Goal: Check status: Check status

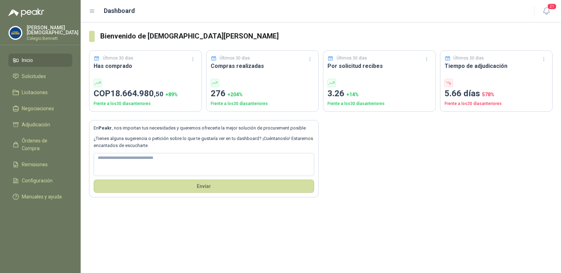
click at [36, 37] on div "Simón Mosquera Colegio Bennett" at bounding box center [40, 35] width 81 height 20
click at [38, 36] on p "Colegio Bennett" at bounding box center [53, 38] width 52 height 4
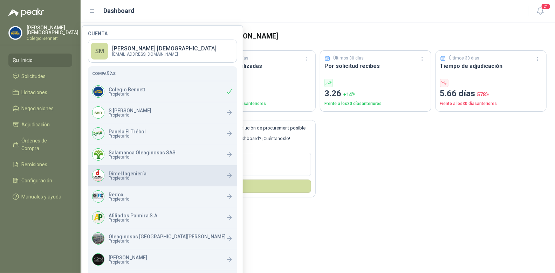
scroll to position [73, 0]
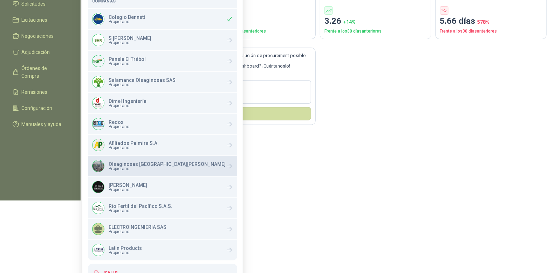
click at [130, 167] on span "Propietario" at bounding box center [167, 169] width 117 height 4
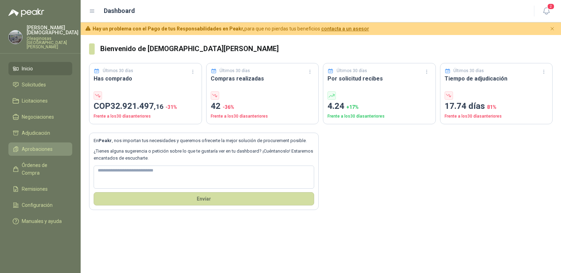
click at [38, 145] on span "Aprobaciones" at bounding box center [37, 149] width 31 height 8
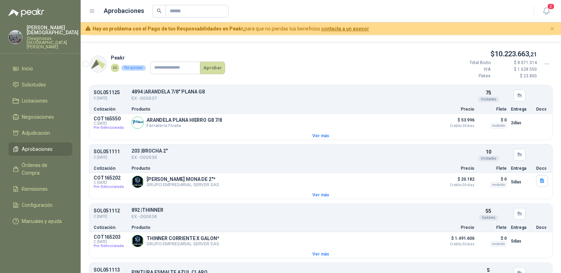
scroll to position [478, 0]
drag, startPoint x: 113, startPoint y: 52, endPoint x: 125, endPoint y: 56, distance: 12.8
click at [125, 56] on p "Peakr" at bounding box center [168, 58] width 114 height 8
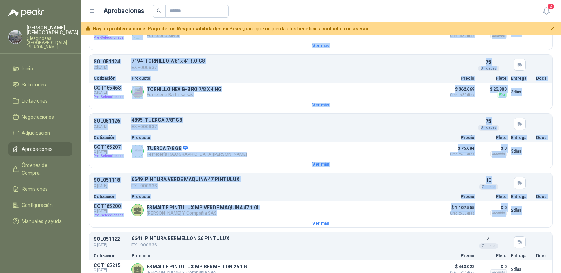
scroll to position [1361, 0]
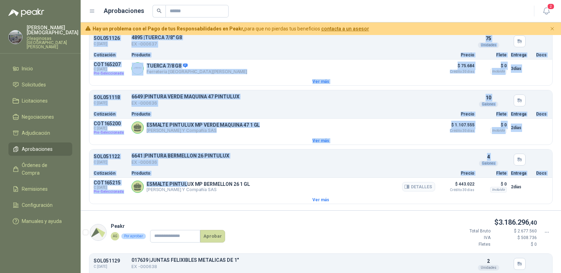
drag, startPoint x: 155, startPoint y: 89, endPoint x: 207, endPoint y: 180, distance: 105.2
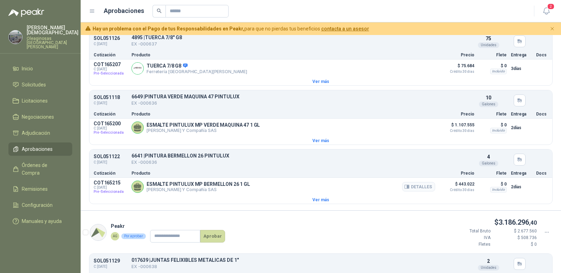
click at [214, 183] on article "COT165215 C: 08/08/2025 Pre-Seleccionada ESMALTE PINTULUX MP BERMELLON 26 1 GL …" at bounding box center [320, 187] width 463 height 18
drag, startPoint x: 211, startPoint y: 179, endPoint x: 148, endPoint y: 114, distance: 91.0
click at [239, 124] on div "ESMALTE PINTULUX MP VERDE MAQUINA 47 1 GL Fabio Jaramillo Y Compañía SAS Detall…" at bounding box center [282, 128] width 303 height 14
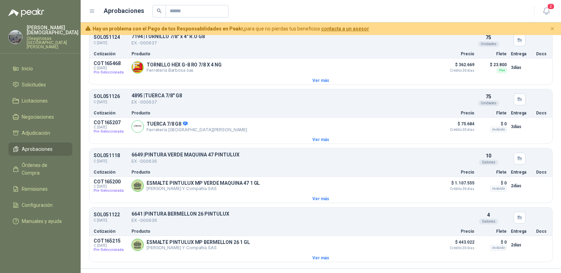
scroll to position [1303, 0]
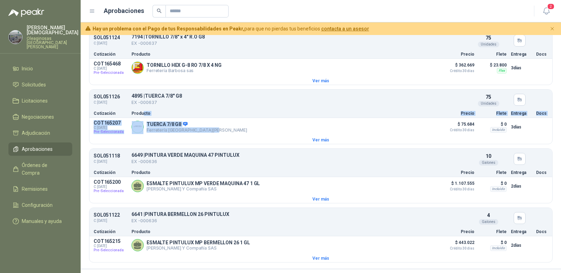
drag, startPoint x: 199, startPoint y: 116, endPoint x: 142, endPoint y: 102, distance: 58.8
click at [142, 102] on div "SOL051126 C: 05/08/2025 4895 | TUERCA 7/8" G8 EX -000637 Detalles 75 Unidades C…" at bounding box center [320, 116] width 463 height 55
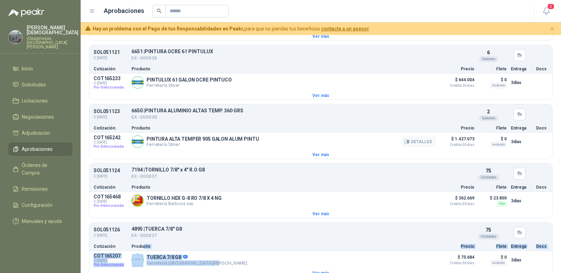
scroll to position [1158, 0]
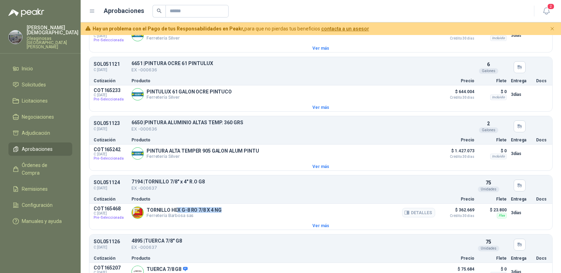
drag, startPoint x: 224, startPoint y: 200, endPoint x: 176, endPoint y: 197, distance: 48.4
click at [176, 206] on div "TORNILLO HEX G-8 RO 7/8 X 4 NG Ferretería Barbosa sas Detalles" at bounding box center [282, 213] width 303 height 14
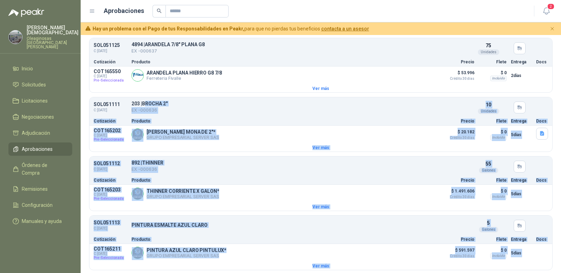
scroll to position [502, 0]
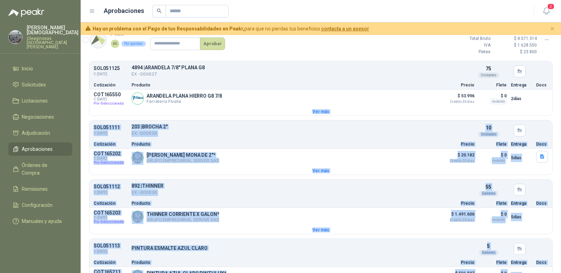
drag, startPoint x: 260, startPoint y: 166, endPoint x: 146, endPoint y: 107, distance: 128.7
click at [238, 121] on div "SOL051111 C: 05/08/2025 203 | BROCHA 2" EX -000636 Detalles 10 Unidades Cotizac…" at bounding box center [320, 135] width 463 height 28
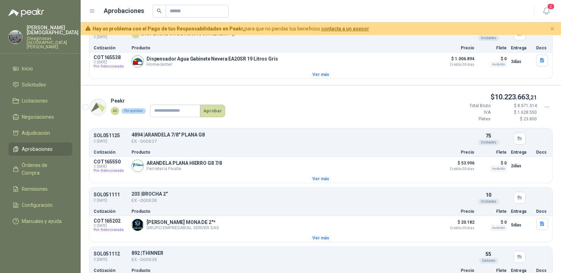
scroll to position [402, 0]
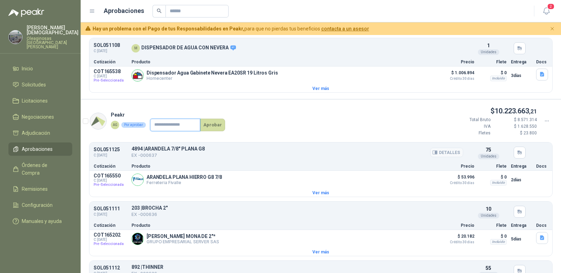
scroll to position [447, 0]
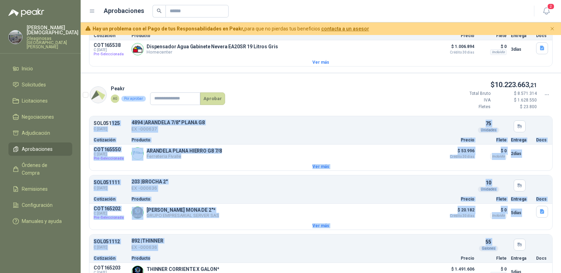
drag, startPoint x: 111, startPoint y: 119, endPoint x: 253, endPoint y: 257, distance: 198.0
click at [239, 188] on article "SOL051111 C: 05/08/2025 203 | BROCHA 2" EX -000636 Detalles 10 Unidades" at bounding box center [320, 186] width 463 height 18
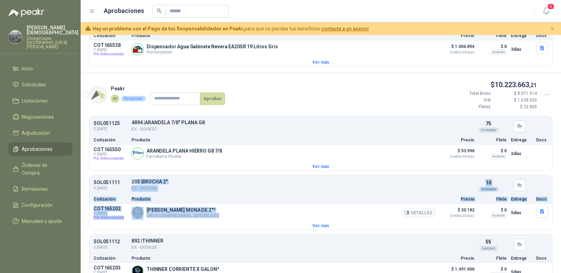
drag, startPoint x: 135, startPoint y: 178, endPoint x: 212, endPoint y: 216, distance: 86.0
click at [212, 216] on div "SOL051111 C: 05/08/2025 203 | BROCHA 2" EX -000636 Detalles 10 Unidades Cotizac…" at bounding box center [320, 202] width 463 height 55
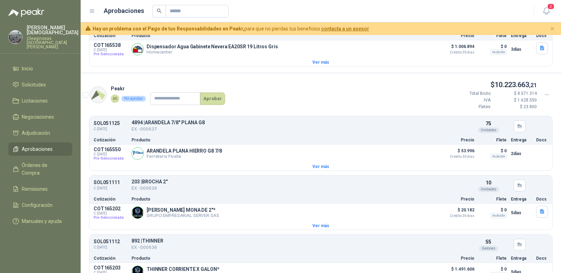
click at [339, 195] on article "Cotización Producto Precio Flete Entrega Docs" at bounding box center [320, 199] width 463 height 9
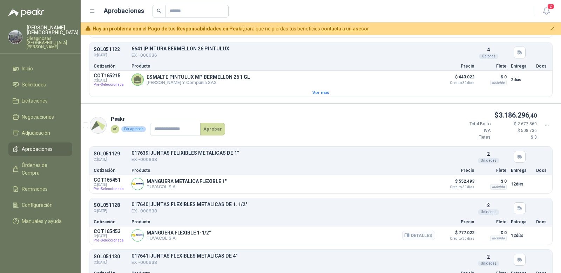
scroll to position [1485, 0]
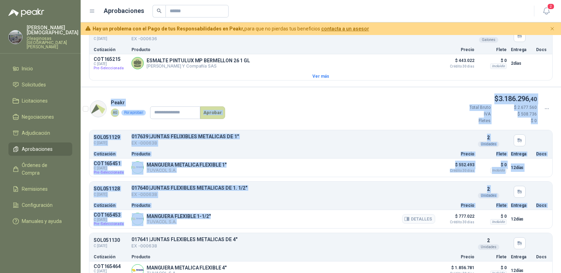
drag, startPoint x: 111, startPoint y: 89, endPoint x: 205, endPoint y: 213, distance: 155.9
click at [205, 213] on article "Peakr AG Por aprobar Aprobar $ 3.186.296 ,40 Total Bruto $ 2.677.560 IVA $ 508.…" at bounding box center [321, 186] width 480 height 199
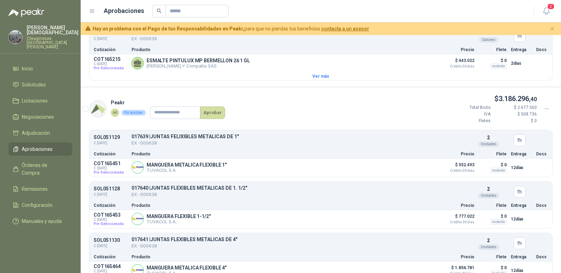
drag, startPoint x: 260, startPoint y: 218, endPoint x: 258, endPoint y: 221, distance: 3.8
click at [260, 218] on div "SOL051129 C: 05/08/2025 017639 | JUNTAS FELIXIBLES METALICAS DE 1" EX -000638 D…" at bounding box center [321, 205] width 480 height 150
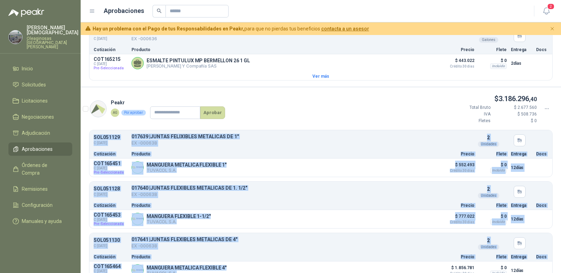
drag, startPoint x: 240, startPoint y: 255, endPoint x: 113, endPoint y: 121, distance: 184.9
click at [113, 130] on div "SOL051129 C: 05/08/2025 017639 | JUNTAS FELIXIBLES METALICAS DE 1" EX -000638 D…" at bounding box center [321, 205] width 480 height 150
click at [113, 132] on article "SOL051129 C: 05/08/2025 017639 | JUNTAS FELIXIBLES METALICAS DE 1" EX -000638 D…" at bounding box center [320, 141] width 463 height 18
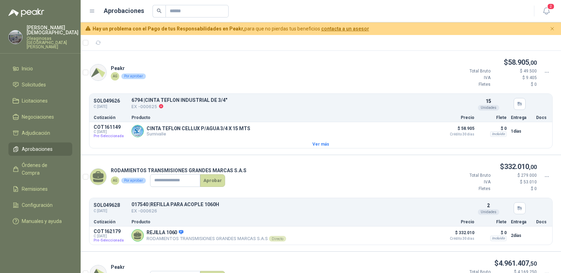
scroll to position [14, 0]
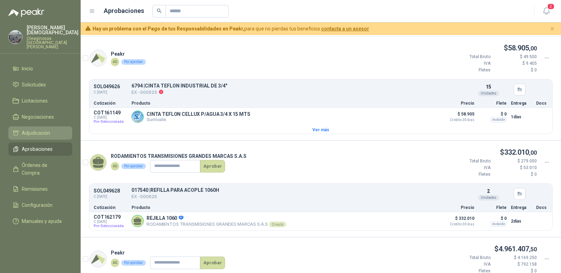
click at [45, 129] on span "Adjudicación" at bounding box center [36, 133] width 28 height 8
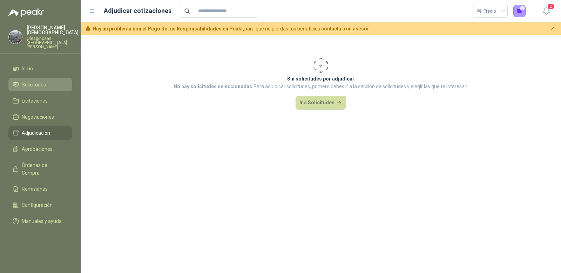
click at [19, 78] on link "Solicitudes" at bounding box center [40, 84] width 64 height 13
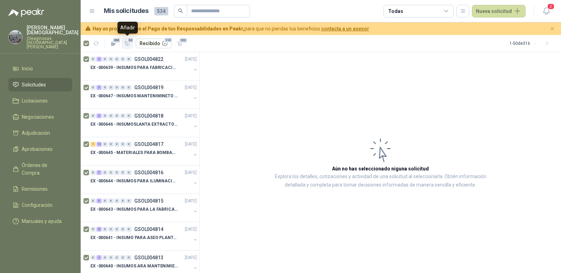
click at [129, 43] on icon "button" at bounding box center [127, 44] width 6 height 6
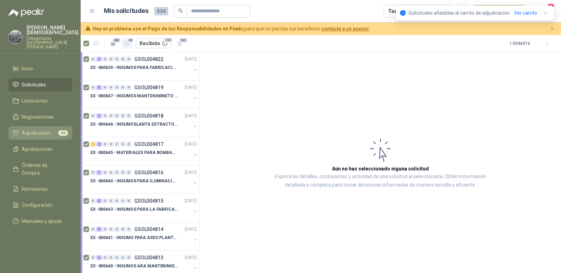
click at [40, 129] on span "Adjudicación" at bounding box center [36, 133] width 28 height 8
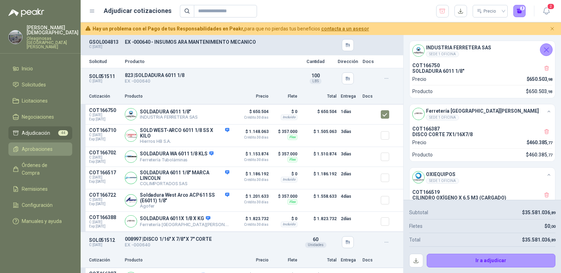
click at [39, 145] on span "Aprobaciones" at bounding box center [37, 149] width 31 height 8
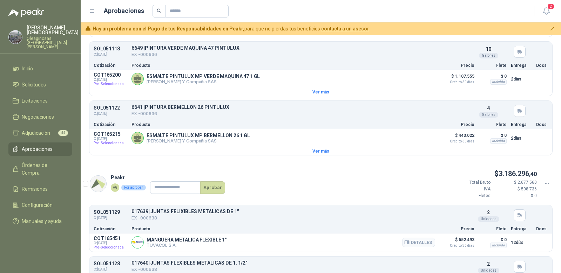
scroll to position [1485, 0]
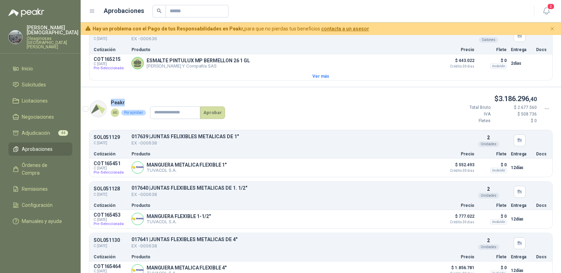
drag, startPoint x: 111, startPoint y: 88, endPoint x: 124, endPoint y: 91, distance: 13.7
click at [124, 99] on p "Peakr" at bounding box center [168, 103] width 114 height 8
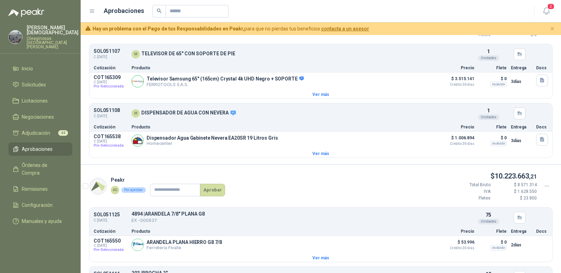
scroll to position [355, 0]
drag, startPoint x: 117, startPoint y: 174, endPoint x: 125, endPoint y: 176, distance: 8.3
click at [125, 176] on div "Peakr AG Por aprobar Aprobar" at bounding box center [154, 187] width 142 height 31
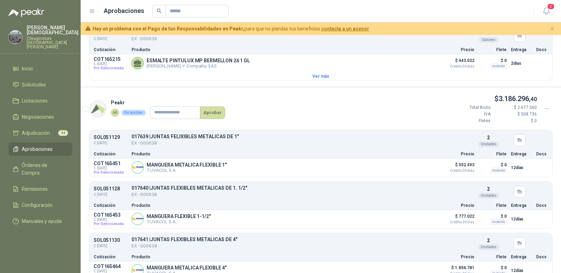
scroll to position [1484, 0]
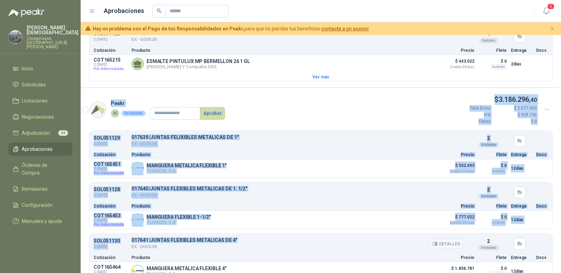
drag, startPoint x: 109, startPoint y: 86, endPoint x: 290, endPoint y: 230, distance: 231.5
click at [278, 226] on article "Peakr AG Por aprobar Aprobar $ 3.186.296 ,40 Total Bruto $ 2.677.560 IVA $ 508.…" at bounding box center [321, 187] width 480 height 199
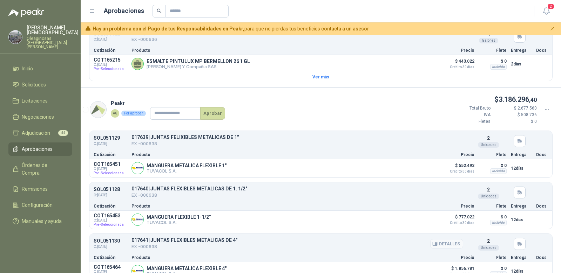
click at [301, 238] on div "017641 | JUNTAS FLEXIBLES METALICAS DE 4" EX -000638" at bounding box center [297, 244] width 332 height 13
drag, startPoint x: 138, startPoint y: 125, endPoint x: 242, endPoint y: 136, distance: 104.3
click at [242, 136] on article "SOL051129 C: 05/08/2025 017639 | JUNTAS FELIXIBLES METALICAS DE 1" EX -000638 D…" at bounding box center [320, 141] width 463 height 18
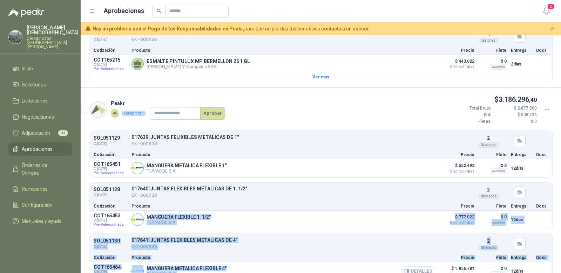
drag, startPoint x: 149, startPoint y: 204, endPoint x: 220, endPoint y: 262, distance: 91.9
click at [220, 262] on div "SOL051129 C: 05/08/2025 017639 | JUNTAS FELIXIBLES METALICAS DE 1" EX -000638 D…" at bounding box center [321, 206] width 480 height 150
click at [253, 253] on article "Cotización Producto Precio Flete Entrega Docs" at bounding box center [320, 257] width 463 height 9
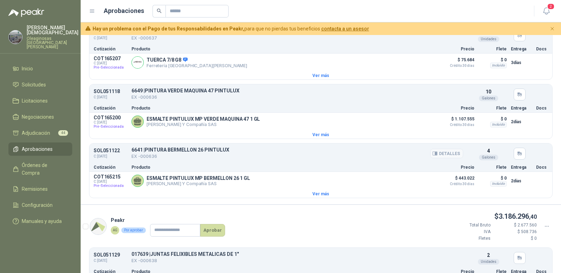
scroll to position [1369, 0]
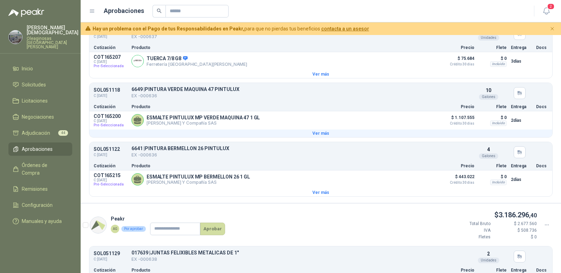
click at [316, 130] on button "Ver más" at bounding box center [320, 134] width 463 height 8
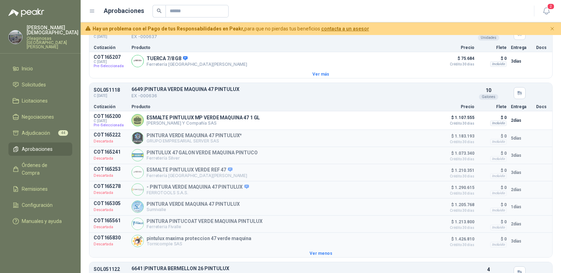
click at [311, 250] on button "Ver menos" at bounding box center [320, 254] width 463 height 8
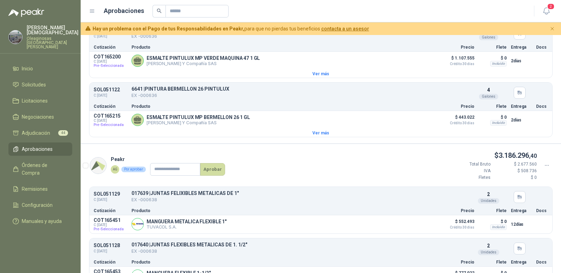
scroll to position [1485, 0]
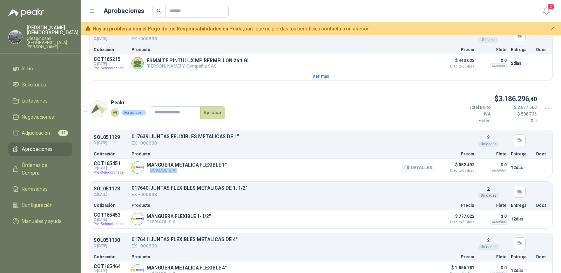
drag, startPoint x: 150, startPoint y: 159, endPoint x: 178, endPoint y: 161, distance: 28.1
click at [178, 161] on div "MANGUERA METALICA FLEXIBLE 1" TUVACOL S.A. Detalles" at bounding box center [282, 168] width 303 height 14
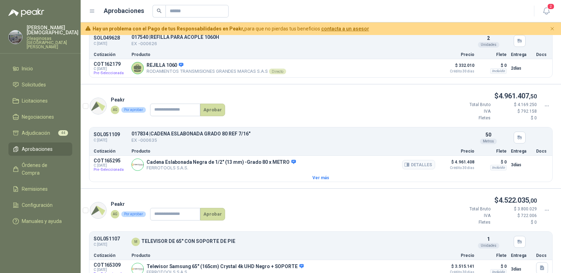
scroll to position [173, 0]
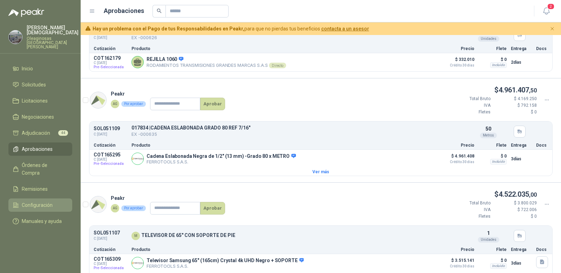
click at [18, 199] on link "Configuración" at bounding box center [40, 205] width 64 height 13
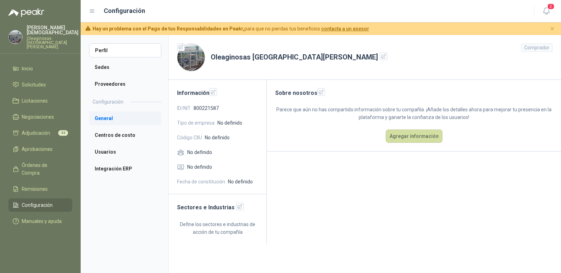
click at [128, 120] on li "General" at bounding box center [125, 118] width 72 height 14
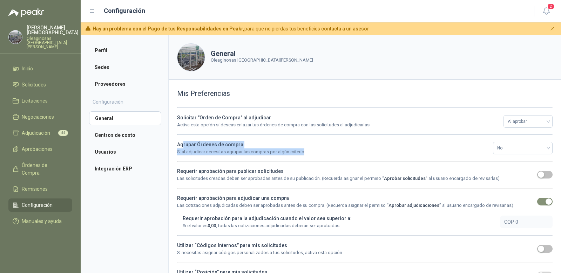
drag, startPoint x: 182, startPoint y: 145, endPoint x: 325, endPoint y: 154, distance: 142.9
click at [325, 154] on div "Agrupar Órdenes de compra Si al adjudicar necesitas agrupar las compras por alg…" at bounding box center [333, 148] width 312 height 15
click at [323, 154] on p "Si al adjudicar necesitas agrupar las compras por algún criterio" at bounding box center [333, 152] width 312 height 7
drag, startPoint x: 198, startPoint y: 152, endPoint x: 271, endPoint y: 153, distance: 73.2
click at [270, 153] on p "Si al adjudicar necesitas agrupar las compras por algún criterio" at bounding box center [333, 152] width 312 height 7
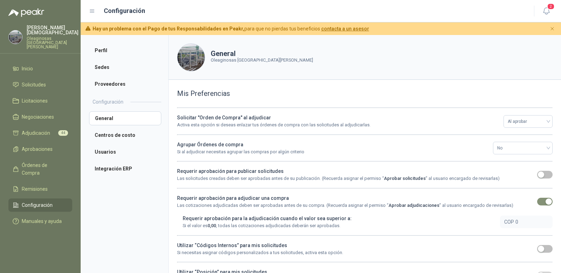
click at [286, 153] on p "Si al adjudicar necesitas agrupar las compras por algún criterio" at bounding box center [333, 152] width 312 height 7
drag, startPoint x: 177, startPoint y: 143, endPoint x: 341, endPoint y: 149, distance: 164.1
click at [341, 149] on div "Agrupar Órdenes de compra Si al adjudicar necesitas agrupar las compras por alg…" at bounding box center [333, 148] width 312 height 15
click at [501, 147] on span "No" at bounding box center [522, 148] width 51 height 11
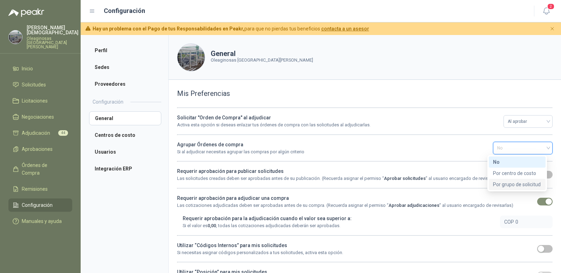
click at [423, 144] on div "Agrupar Órdenes de compra Si al adjudicar necesitas agrupar las compras por alg…" at bounding box center [333, 148] width 312 height 15
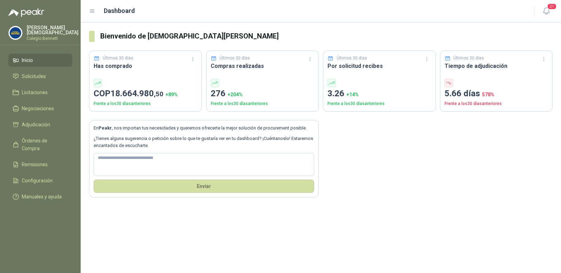
click at [50, 36] on p "Colegio Bennett" at bounding box center [53, 38] width 52 height 4
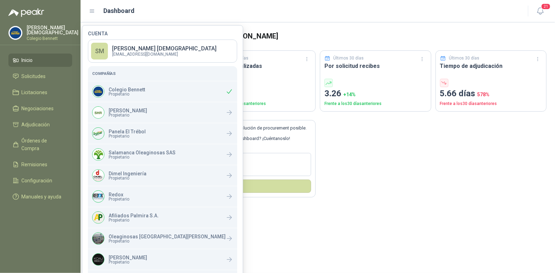
scroll to position [87, 0]
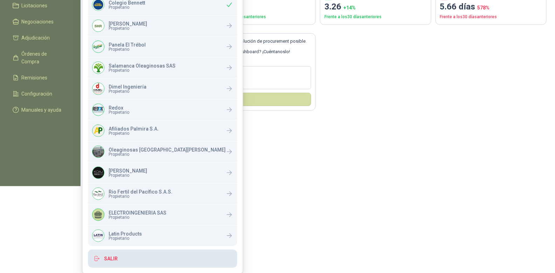
click at [121, 260] on button "Salir" at bounding box center [162, 259] width 149 height 18
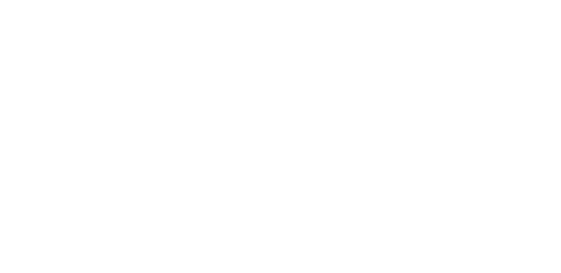
scroll to position [0, 0]
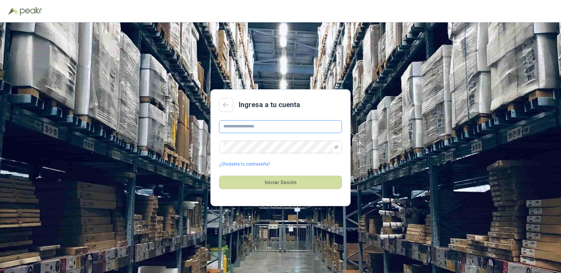
type input "**********"
click at [231, 130] on input "**********" at bounding box center [280, 127] width 123 height 13
click at [243, 128] on input "**********" at bounding box center [280, 127] width 123 height 13
